Goal: Task Accomplishment & Management: Manage account settings

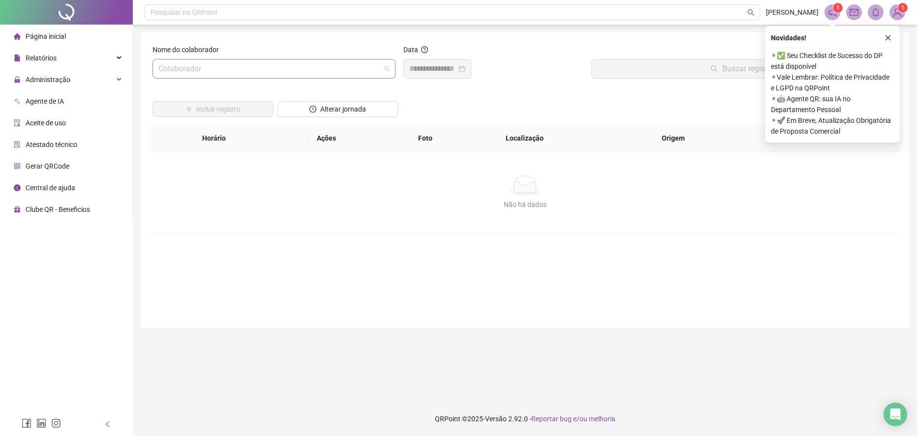
click at [277, 67] on input "search" at bounding box center [269, 69] width 222 height 19
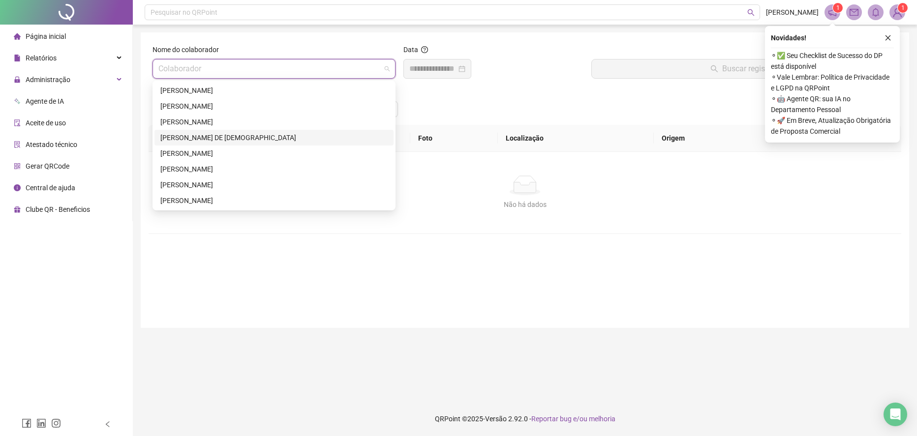
click at [201, 137] on div "[PERSON_NAME] DE [DEMOGRAPHIC_DATA]" at bounding box center [273, 137] width 227 height 11
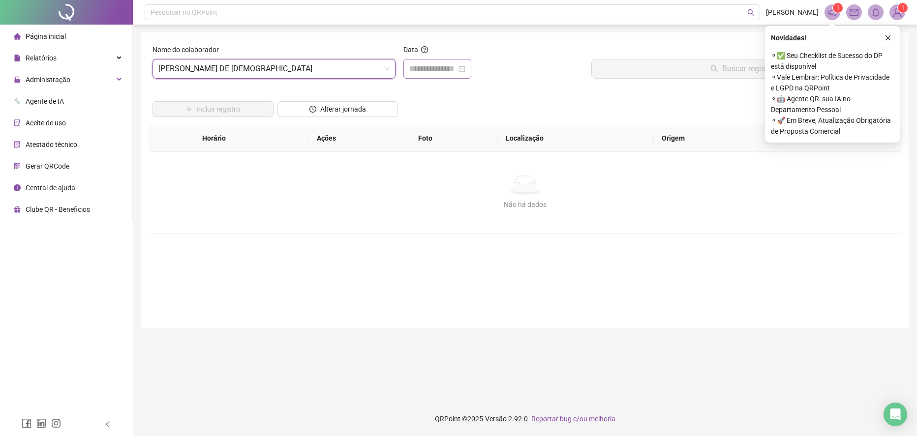
click at [465, 72] on div at bounding box center [437, 69] width 56 height 12
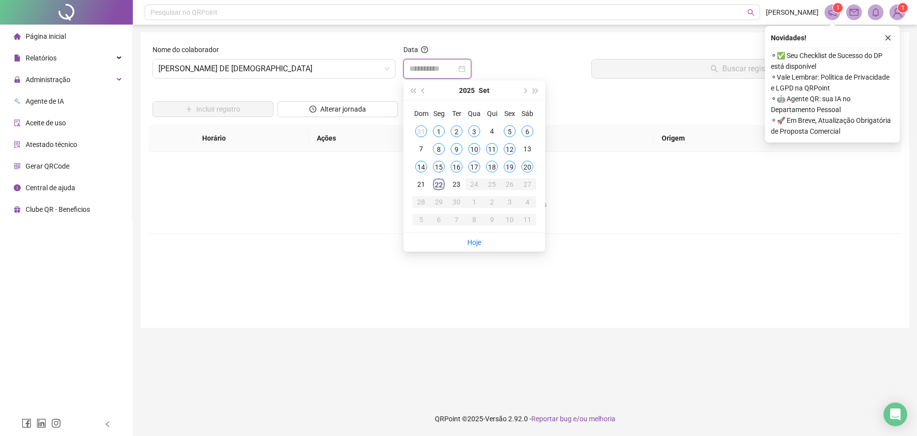
type input "**********"
click at [438, 184] on div "22" at bounding box center [439, 185] width 12 height 12
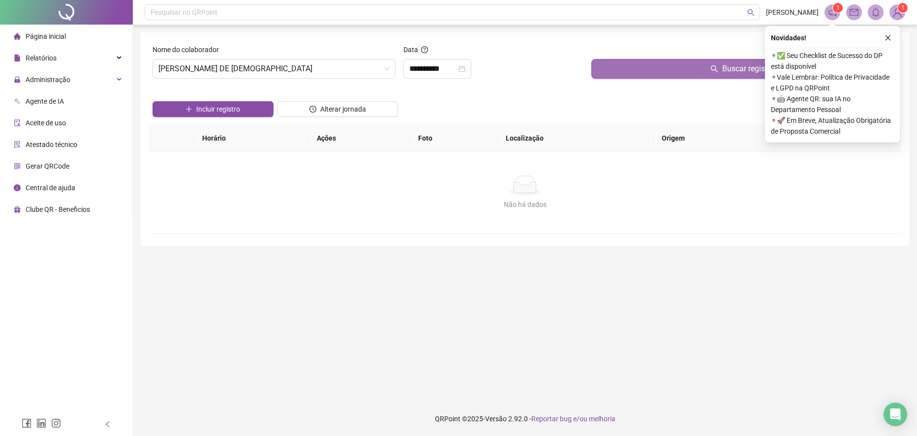
click at [653, 66] on button "Buscar registros" at bounding box center [744, 69] width 306 height 20
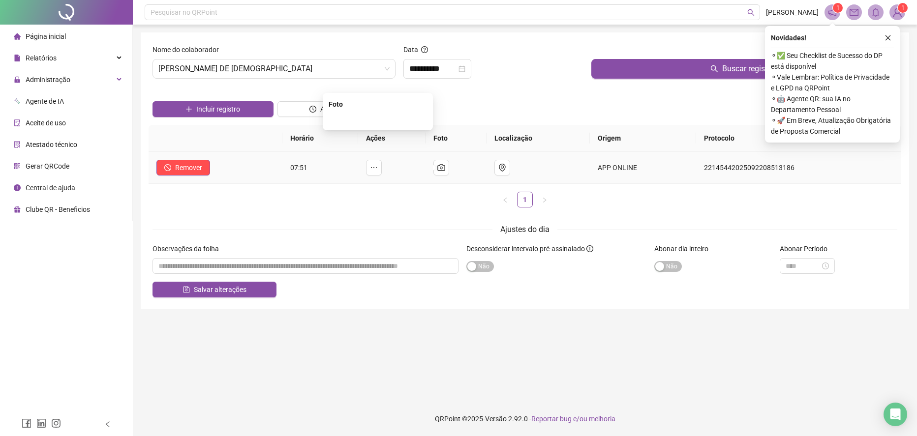
click at [378, 120] on img at bounding box center [378, 120] width 0 height 0
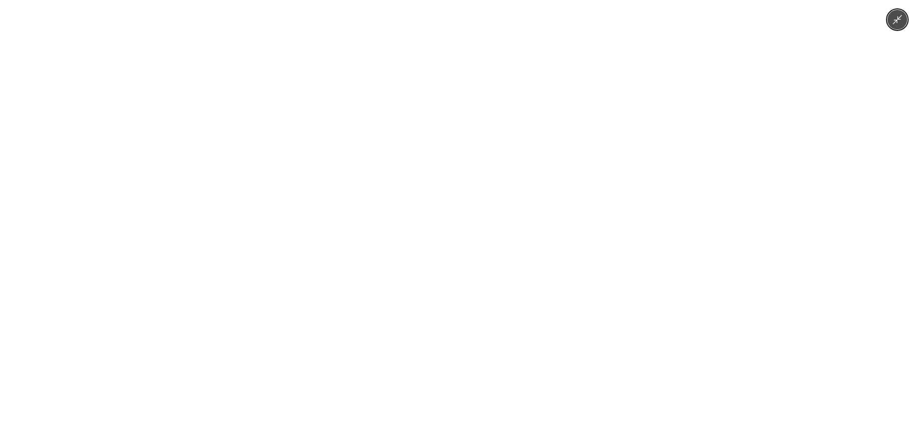
click at [643, 212] on div at bounding box center [458, 218] width 917 height 436
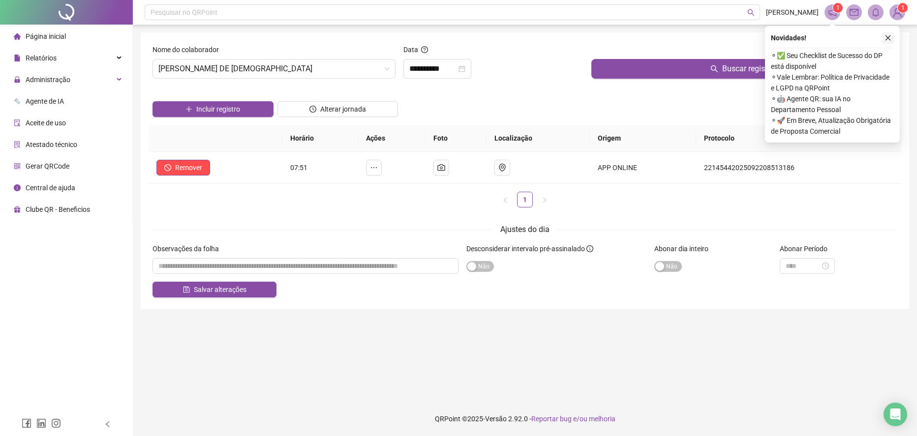
click at [887, 38] on icon "close" at bounding box center [887, 37] width 5 height 5
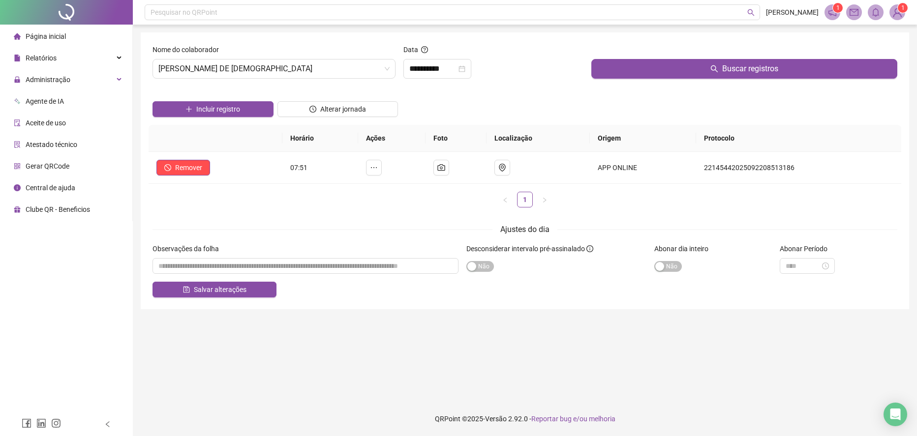
click at [829, 9] on icon "notification" at bounding box center [832, 12] width 9 height 9
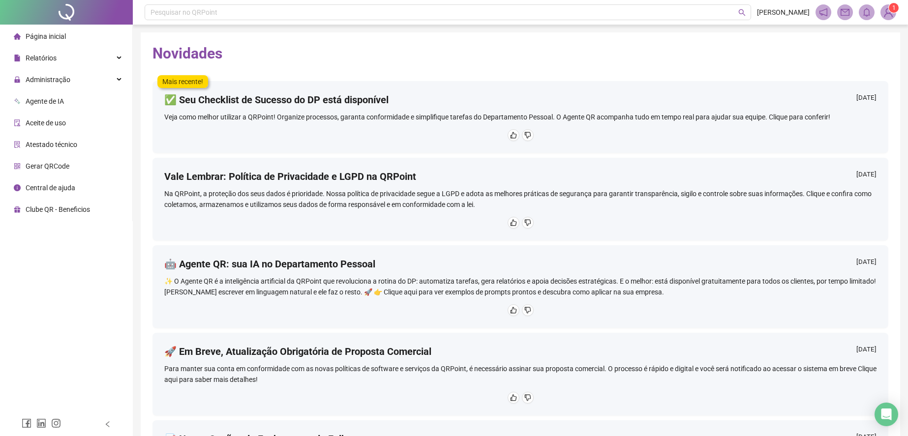
click at [889, 14] on img at bounding box center [888, 12] width 15 height 15
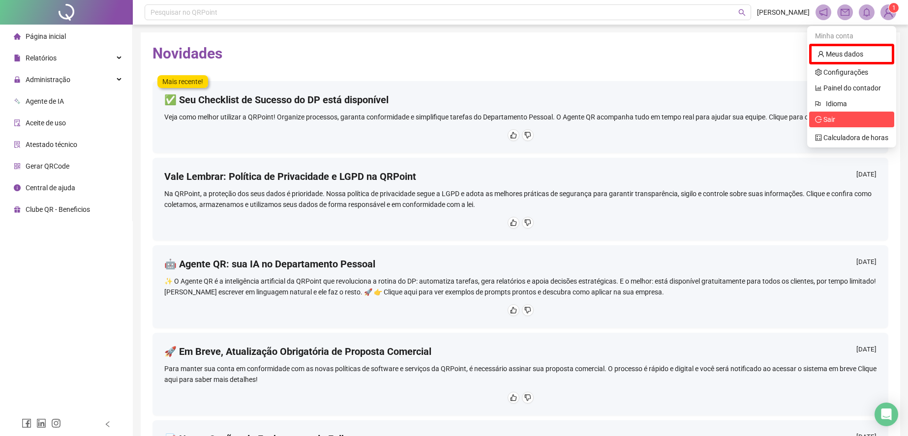
scroll to position [61, 0]
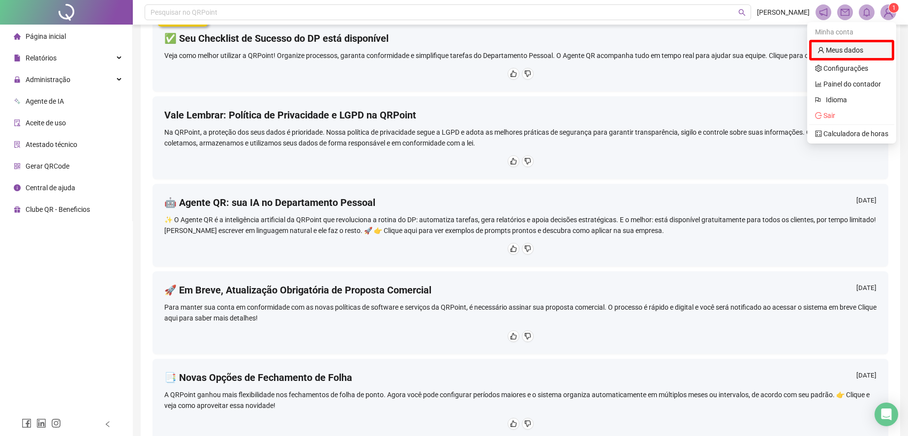
click at [844, 49] on link "Meus dados" at bounding box center [841, 50] width 46 height 8
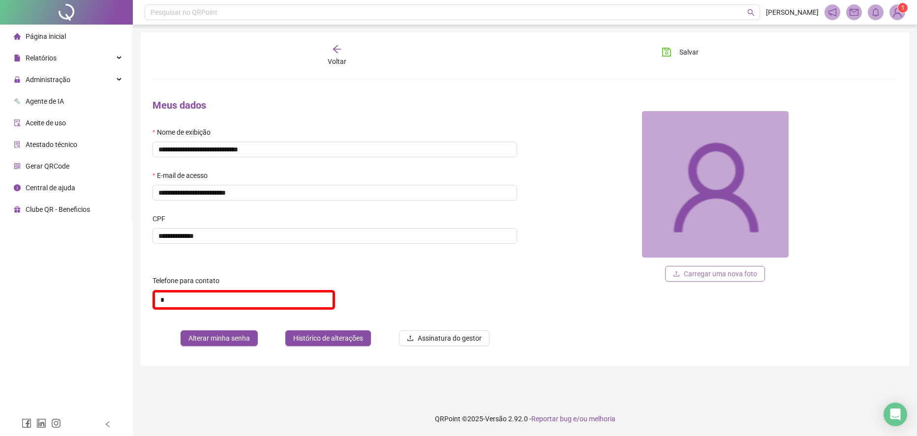
click at [694, 273] on span "Carregar uma nova foto" at bounding box center [720, 274] width 73 height 11
click at [56, 80] on span "Administração" at bounding box center [48, 80] width 45 height 8
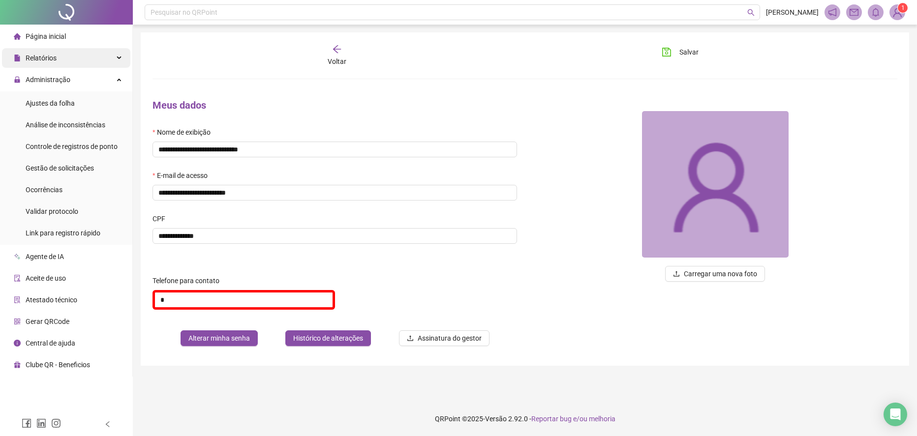
click at [58, 60] on div "Relatórios" at bounding box center [66, 58] width 128 height 20
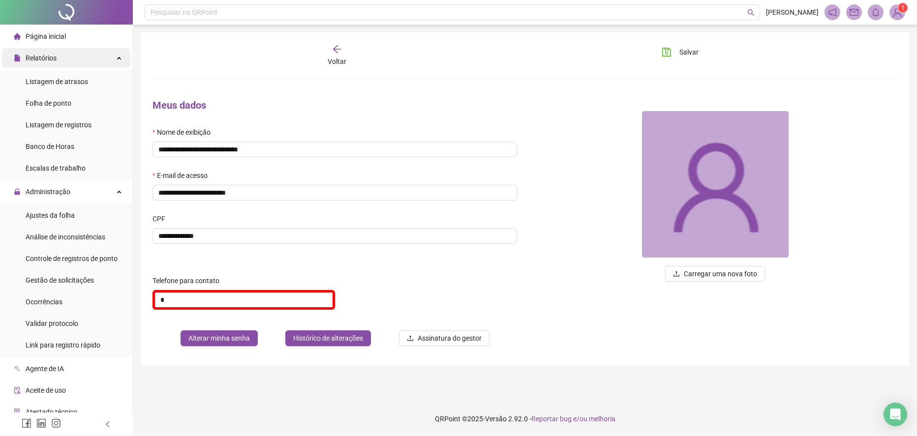
click at [54, 61] on span "Relatórios" at bounding box center [41, 58] width 31 height 8
